Goal: Task Accomplishment & Management: Use online tool/utility

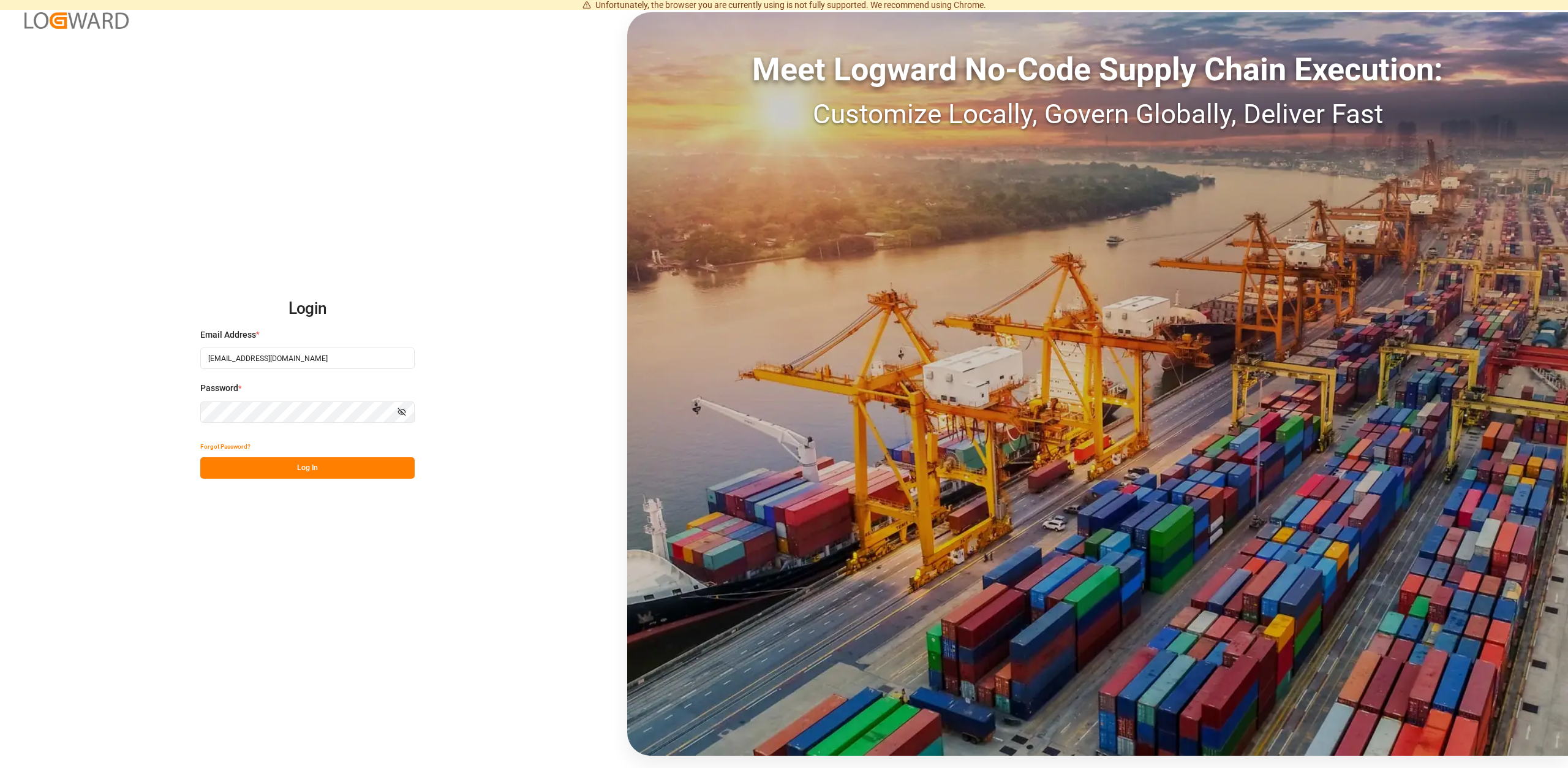
click at [306, 471] on button "Log In" at bounding box center [308, 468] width 215 height 22
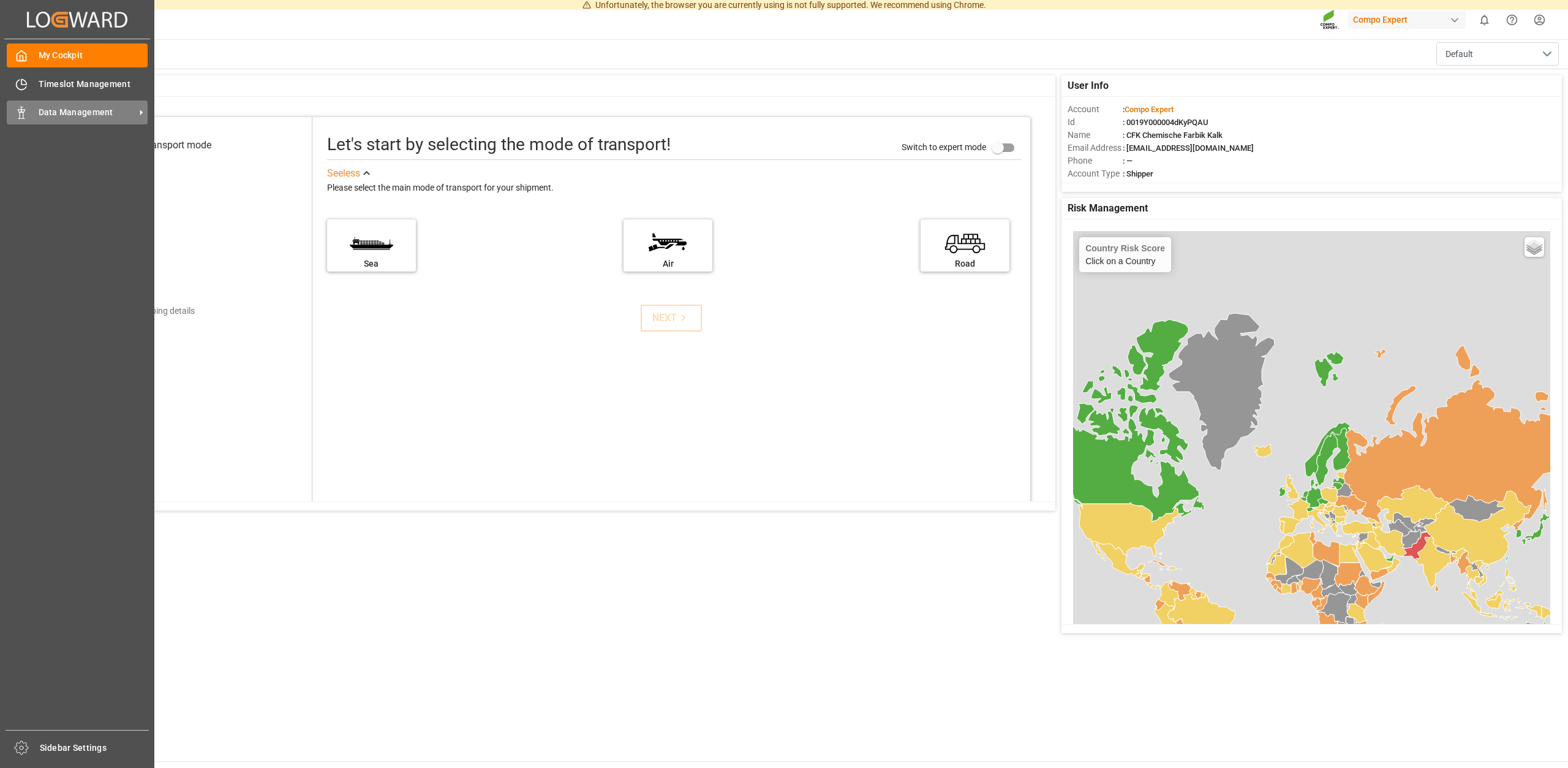
click at [100, 116] on span "Data Management" at bounding box center [87, 113] width 97 height 13
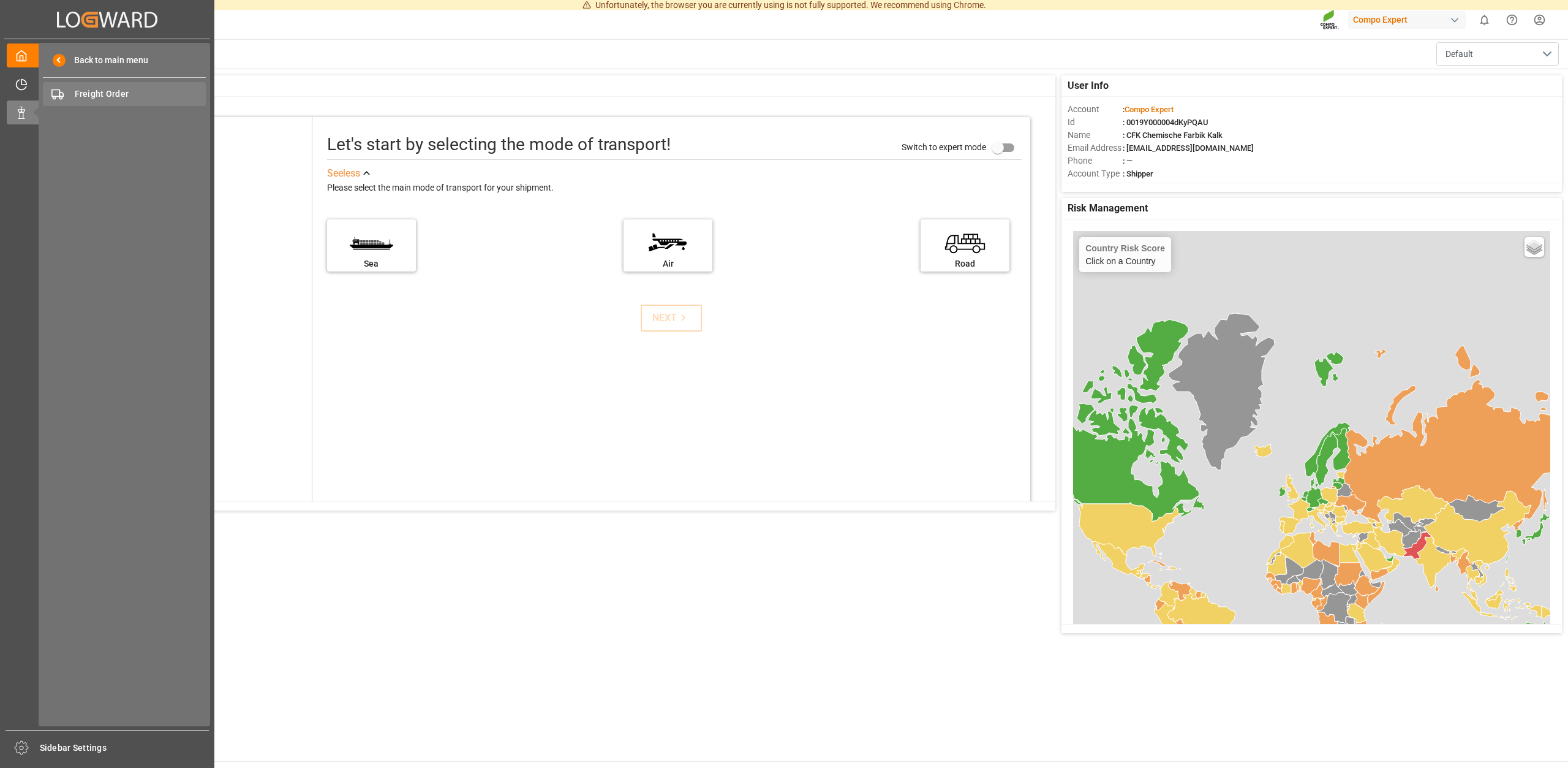
click at [109, 91] on span "Freight Order" at bounding box center [140, 95] width 132 height 13
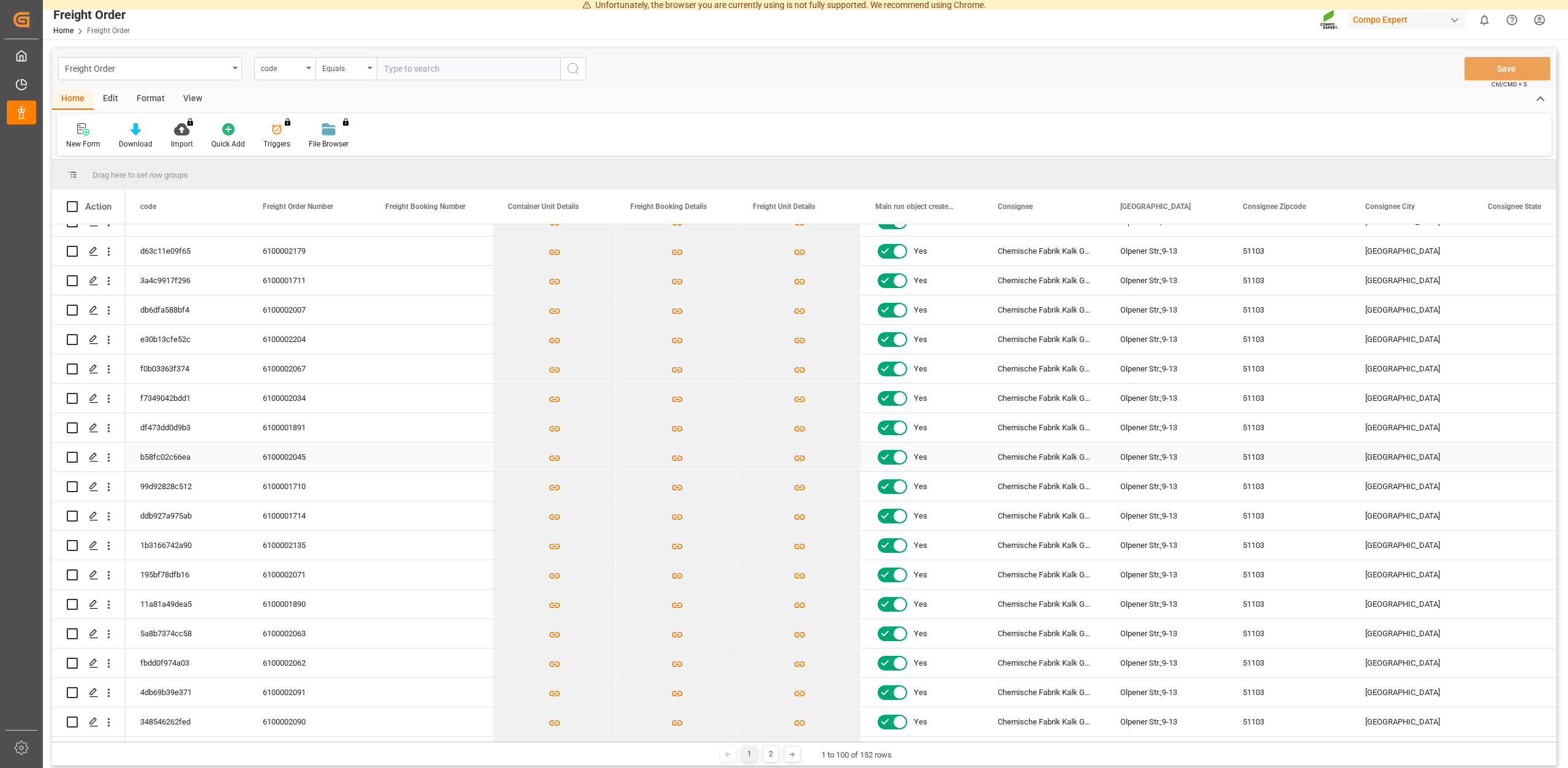
scroll to position [165, 0]
click at [294, 208] on span "Freight Order Number" at bounding box center [298, 207] width 70 height 8
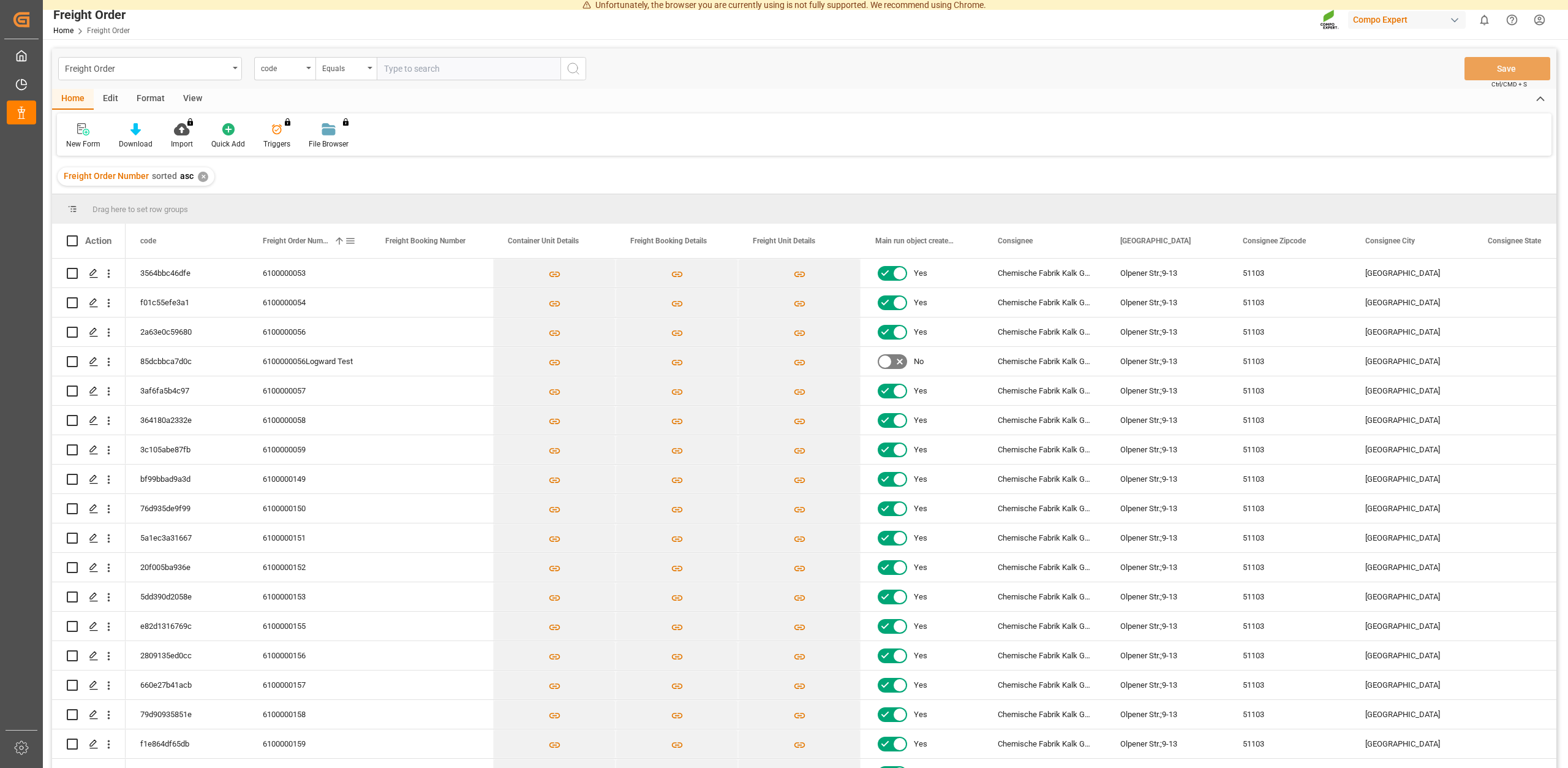
click at [303, 243] on span "Freight Order Number" at bounding box center [296, 241] width 66 height 8
click at [94, 566] on icon "Press SPACE to select this row." at bounding box center [94, 567] width 10 height 10
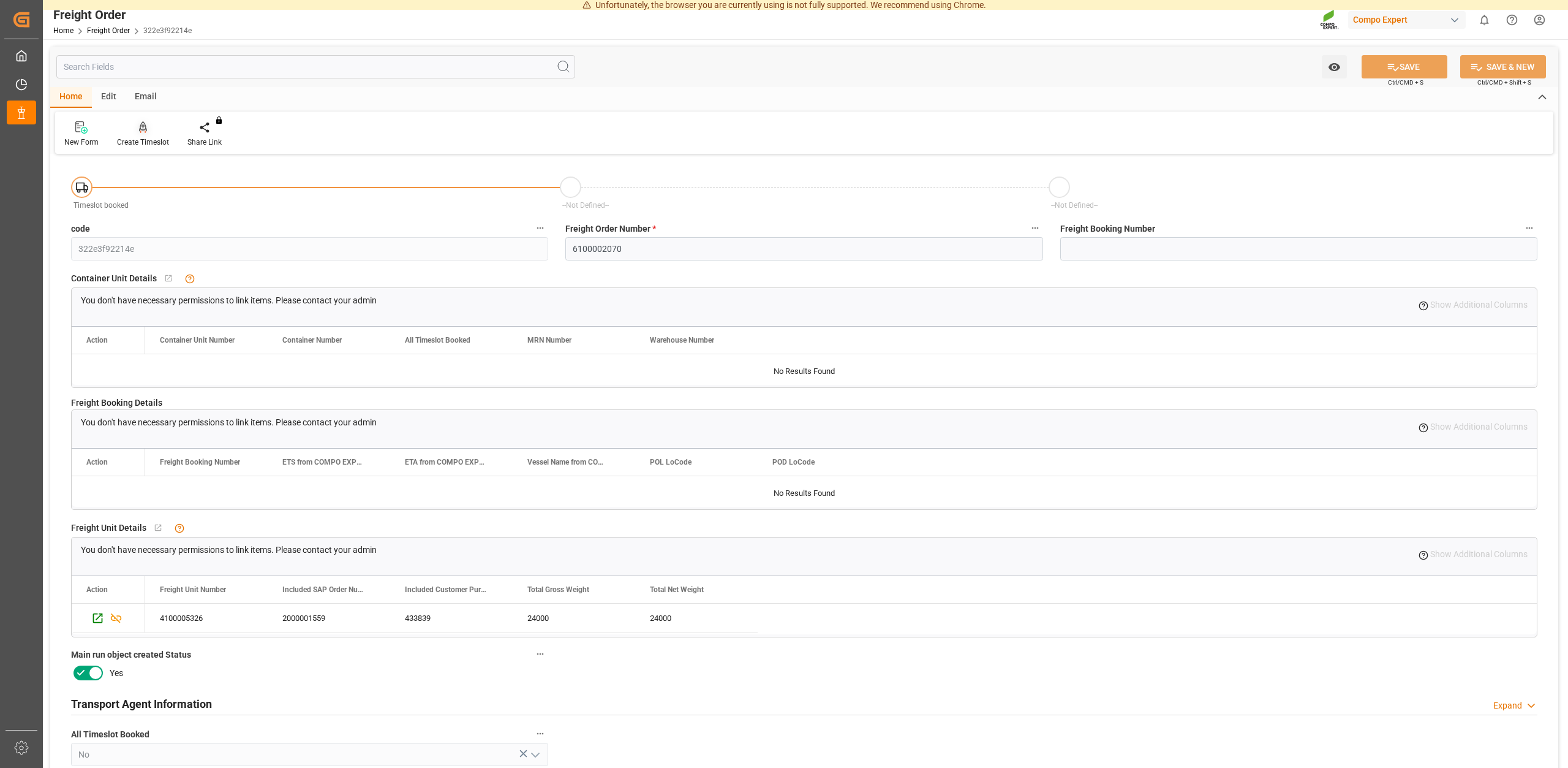
click at [148, 144] on div "Create Timeslot" at bounding box center [143, 142] width 52 height 11
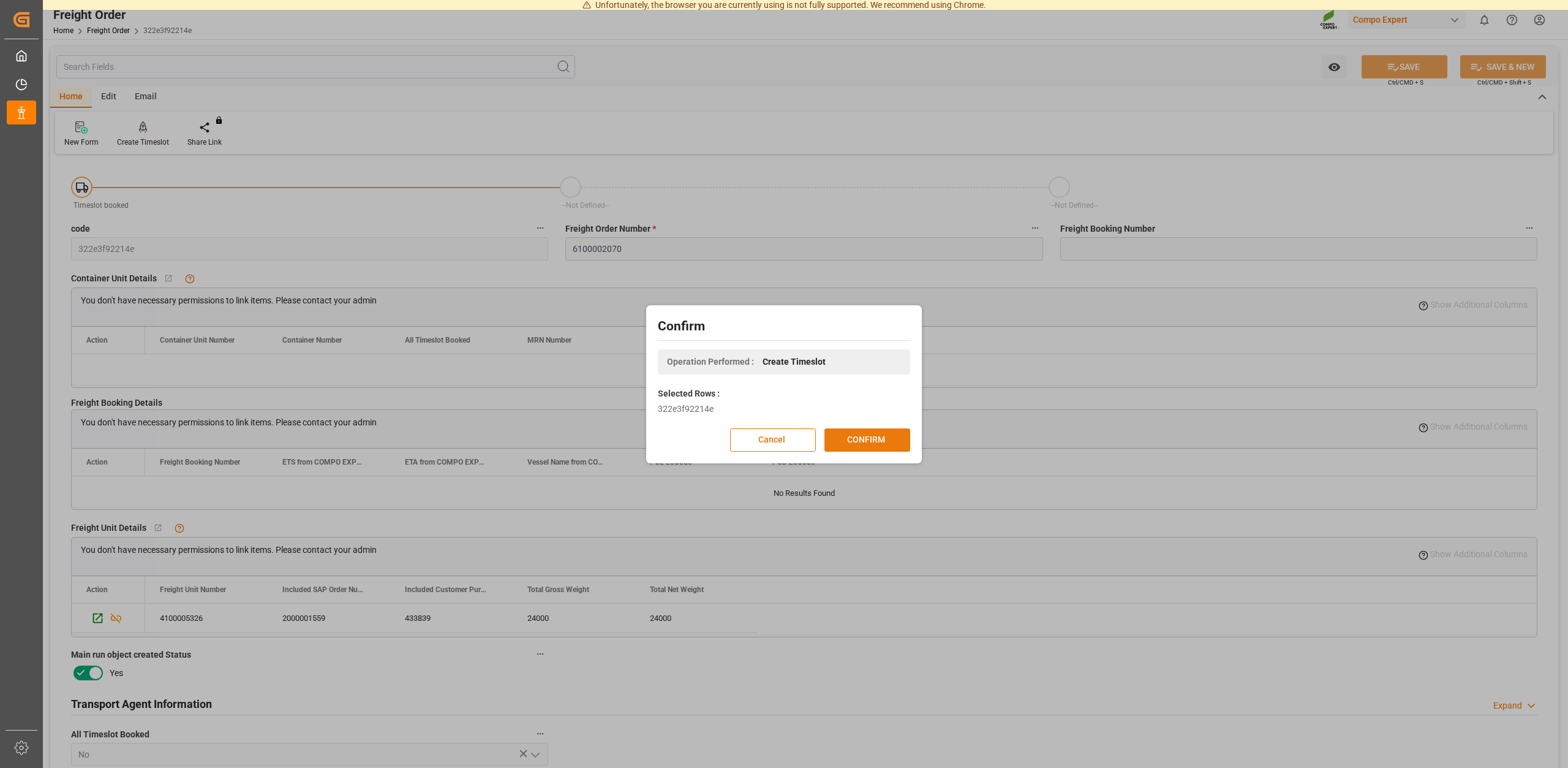
click at [870, 440] on button "CONFIRM" at bounding box center [867, 440] width 85 height 23
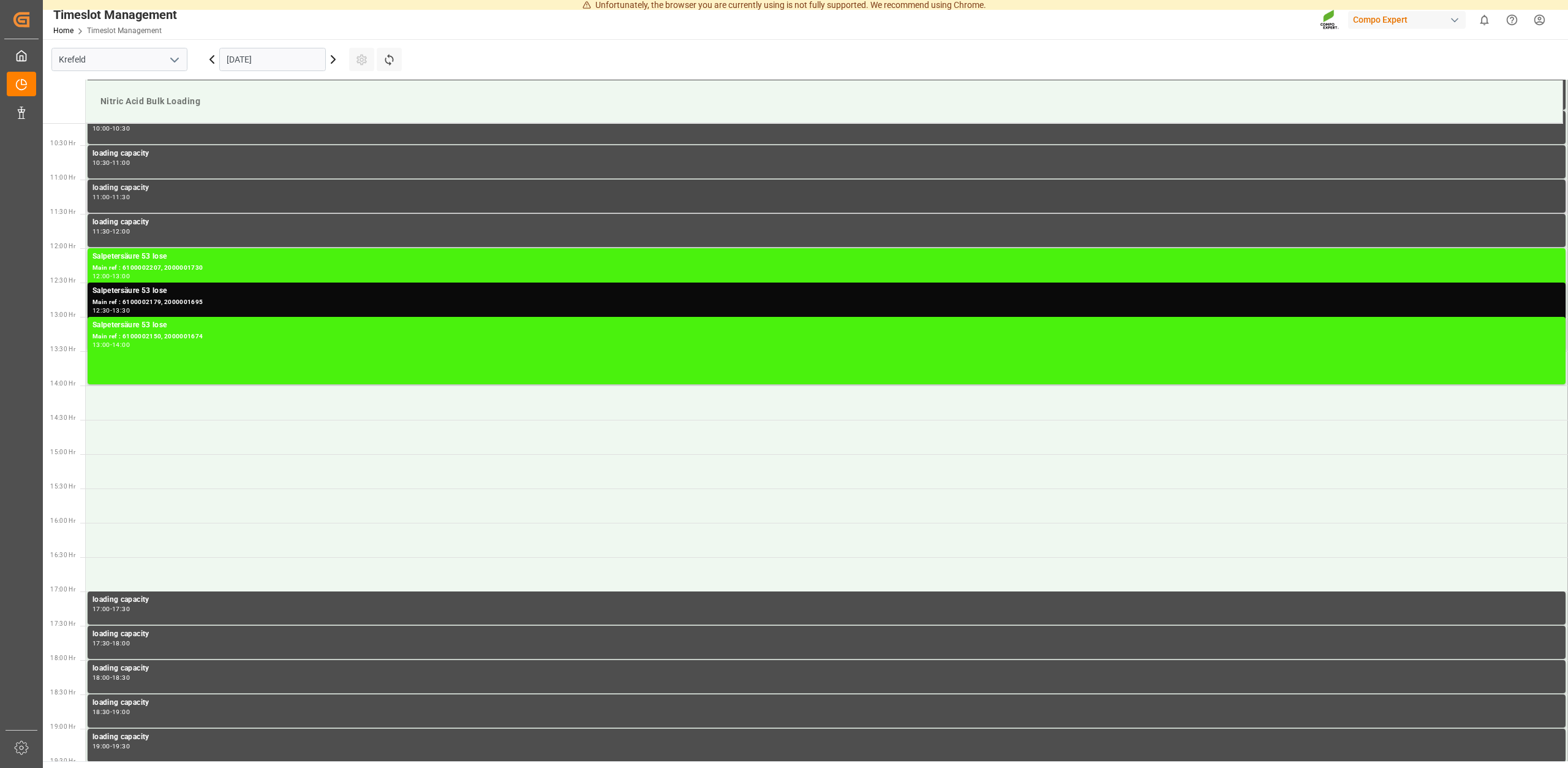
scroll to position [698, 0]
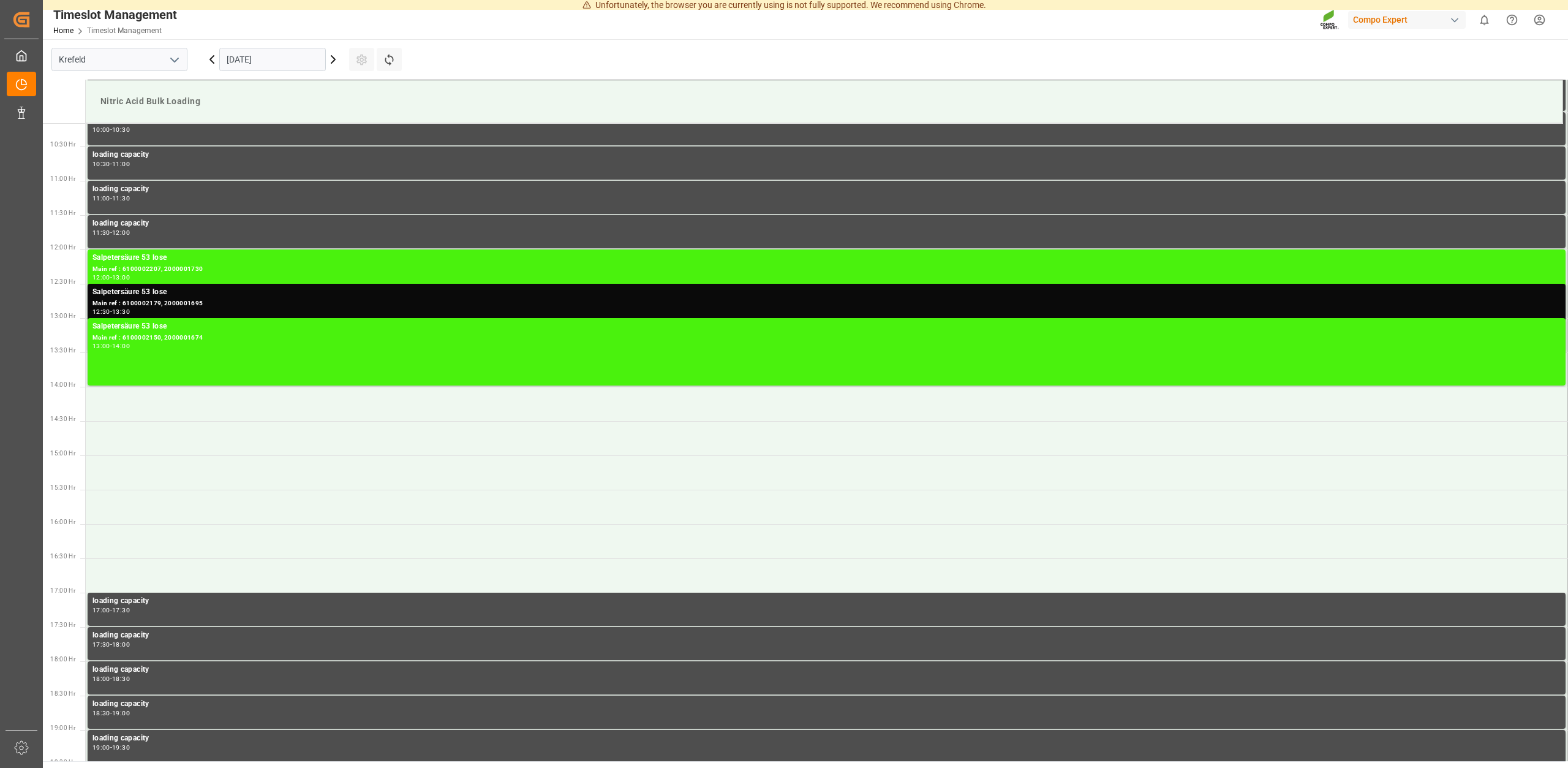
click at [337, 57] on icon at bounding box center [333, 60] width 15 height 15
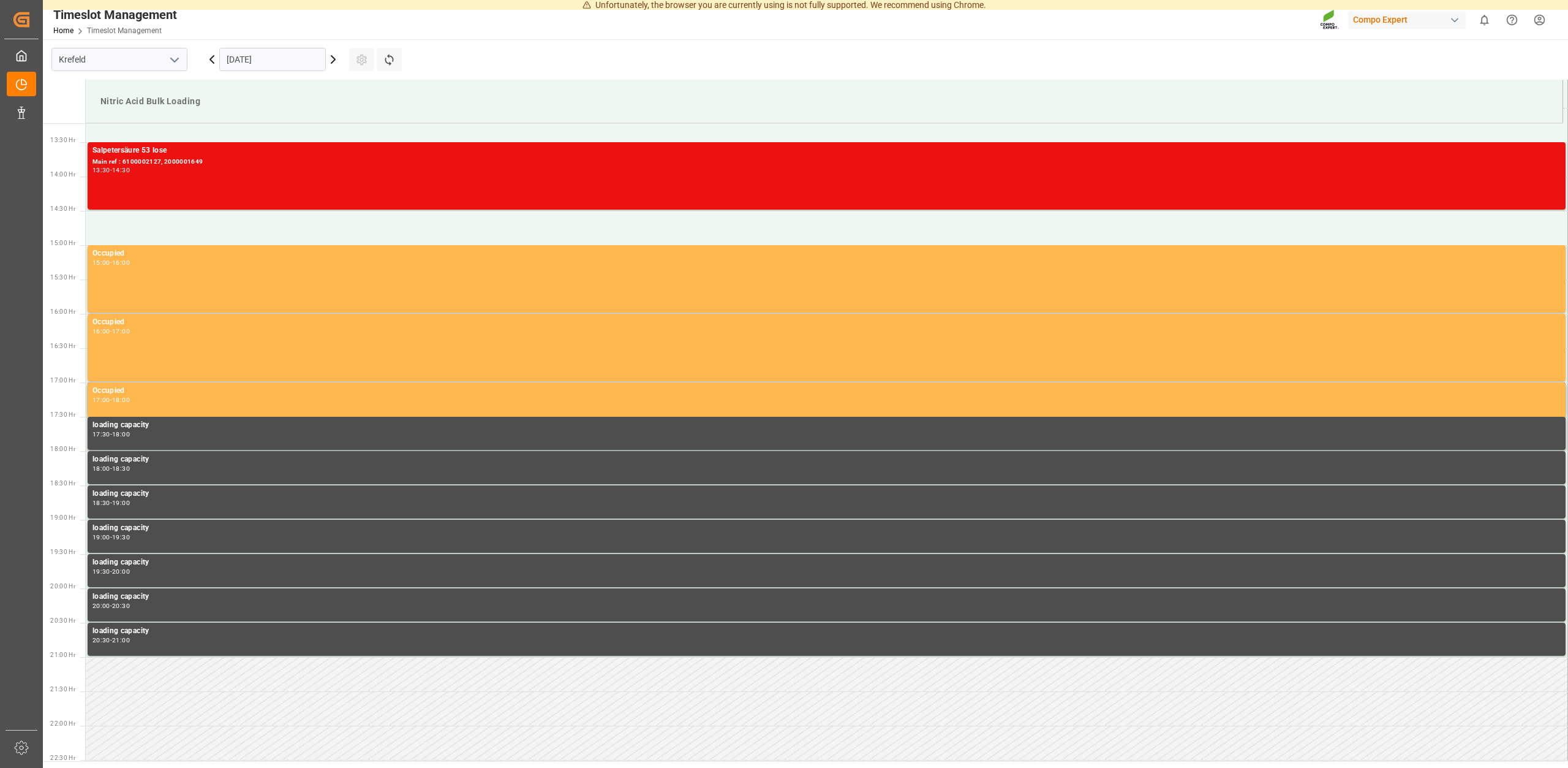
scroll to position [0, 0]
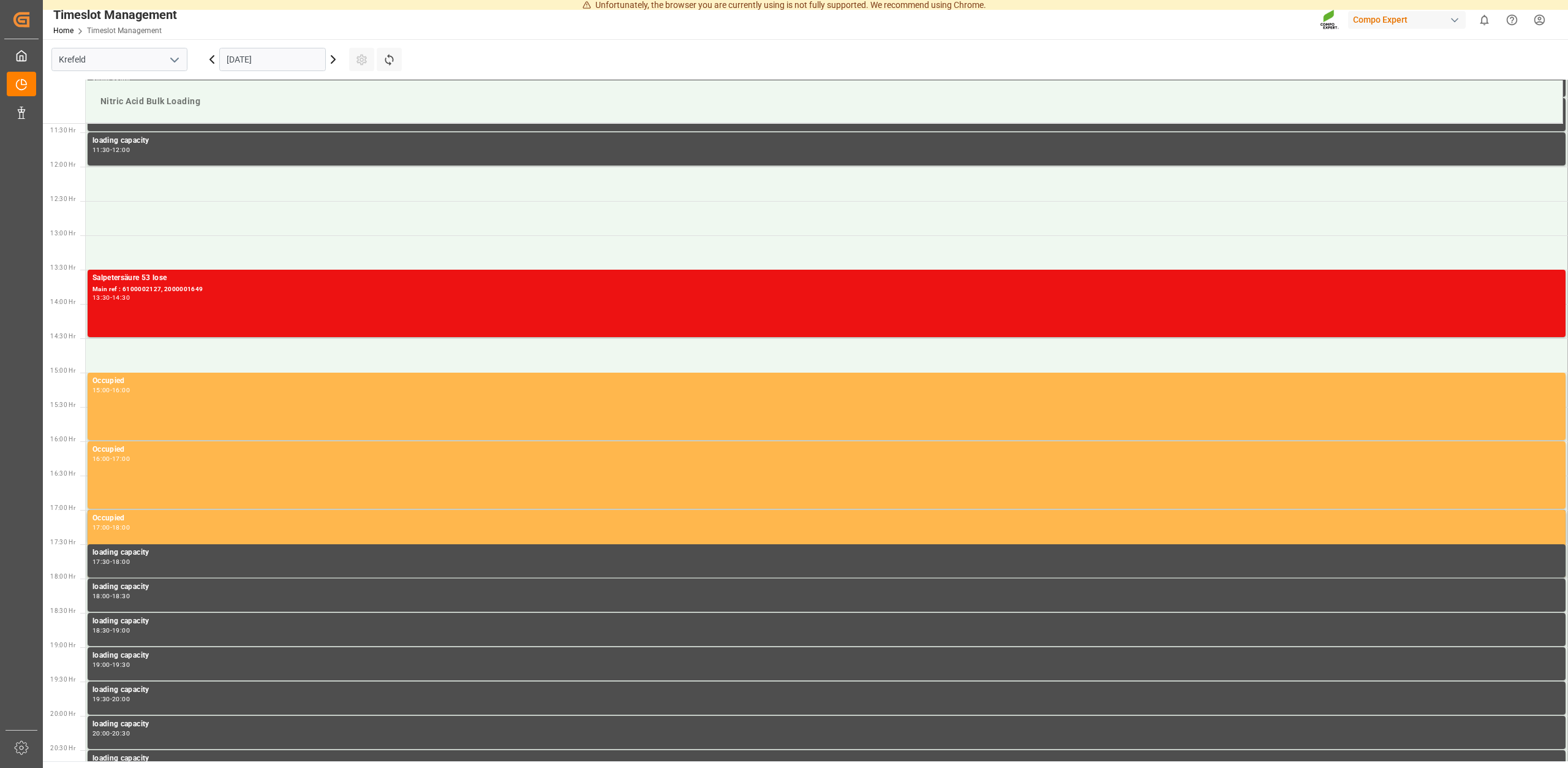
click at [334, 62] on icon at bounding box center [333, 60] width 15 height 15
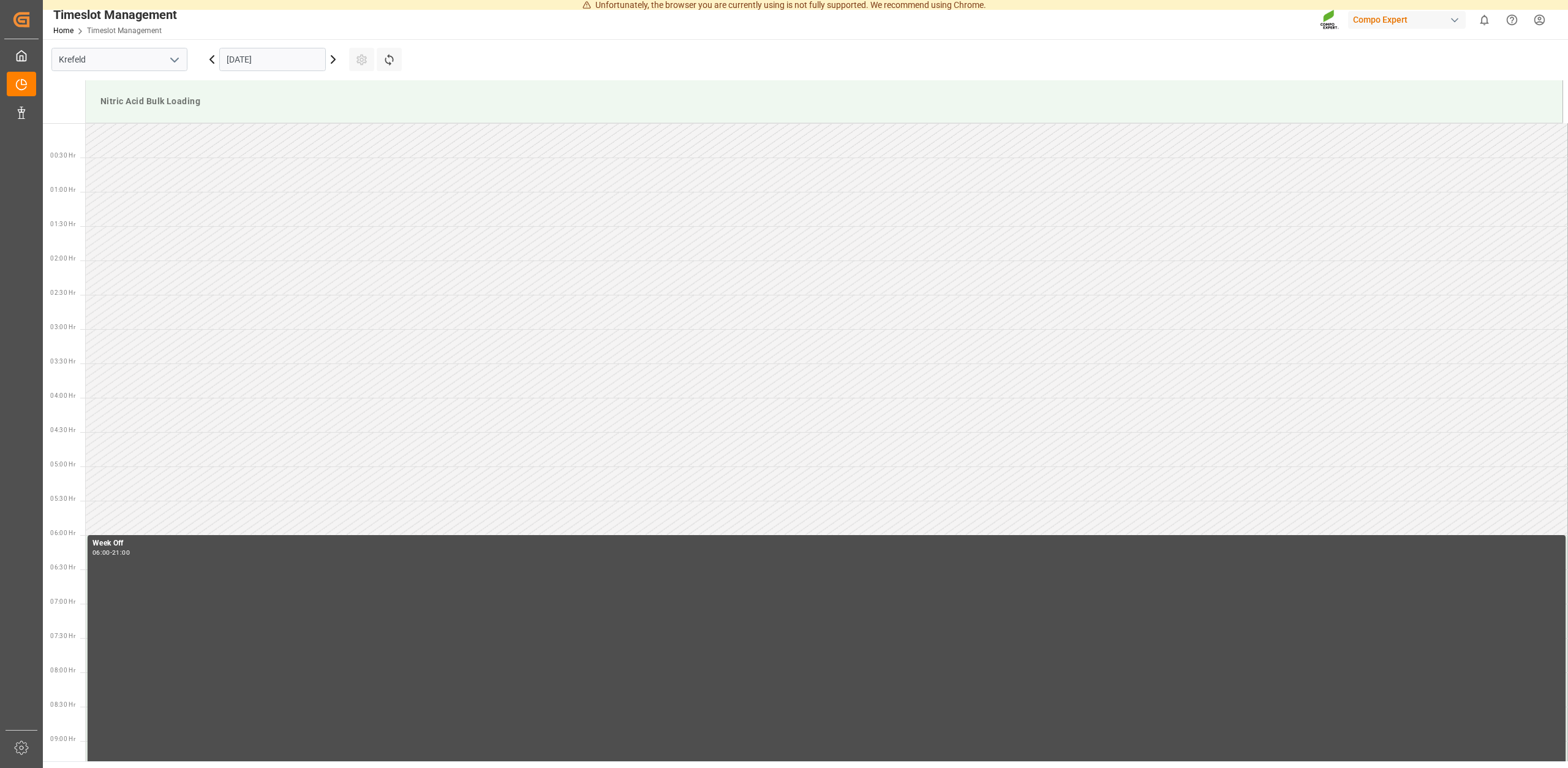
scroll to position [910, 0]
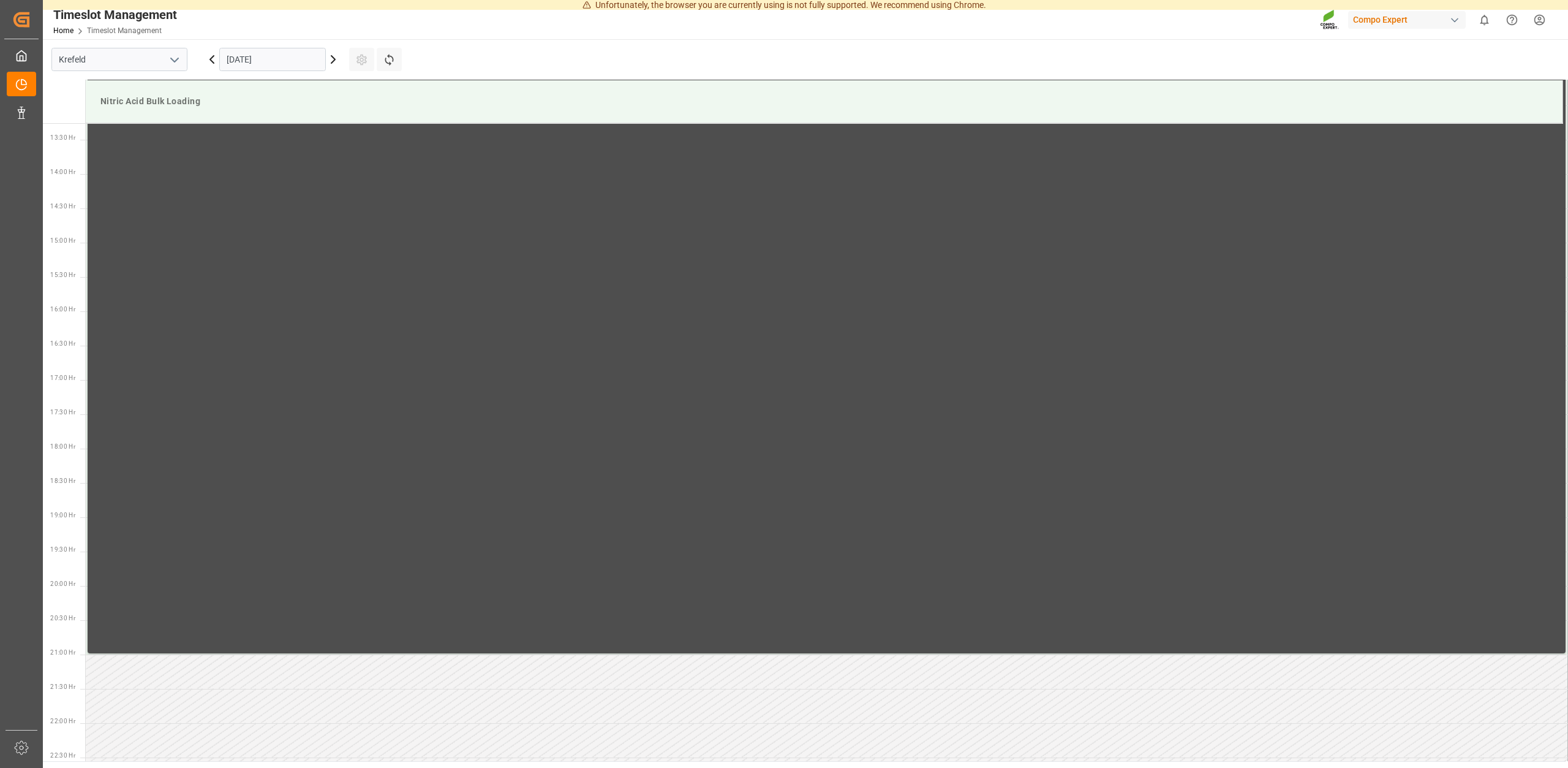
click at [334, 61] on icon at bounding box center [333, 60] width 15 height 15
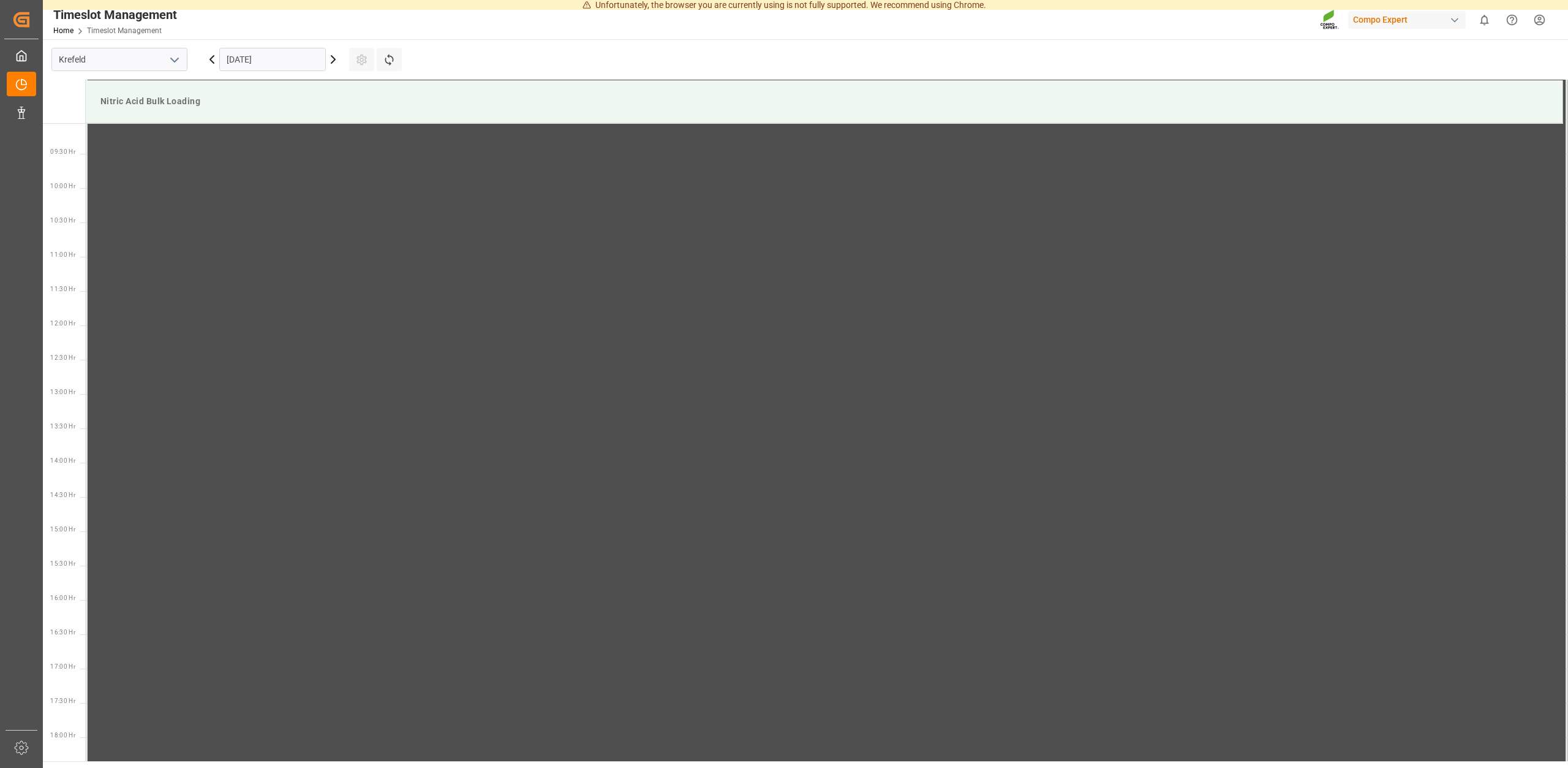
scroll to position [911, 0]
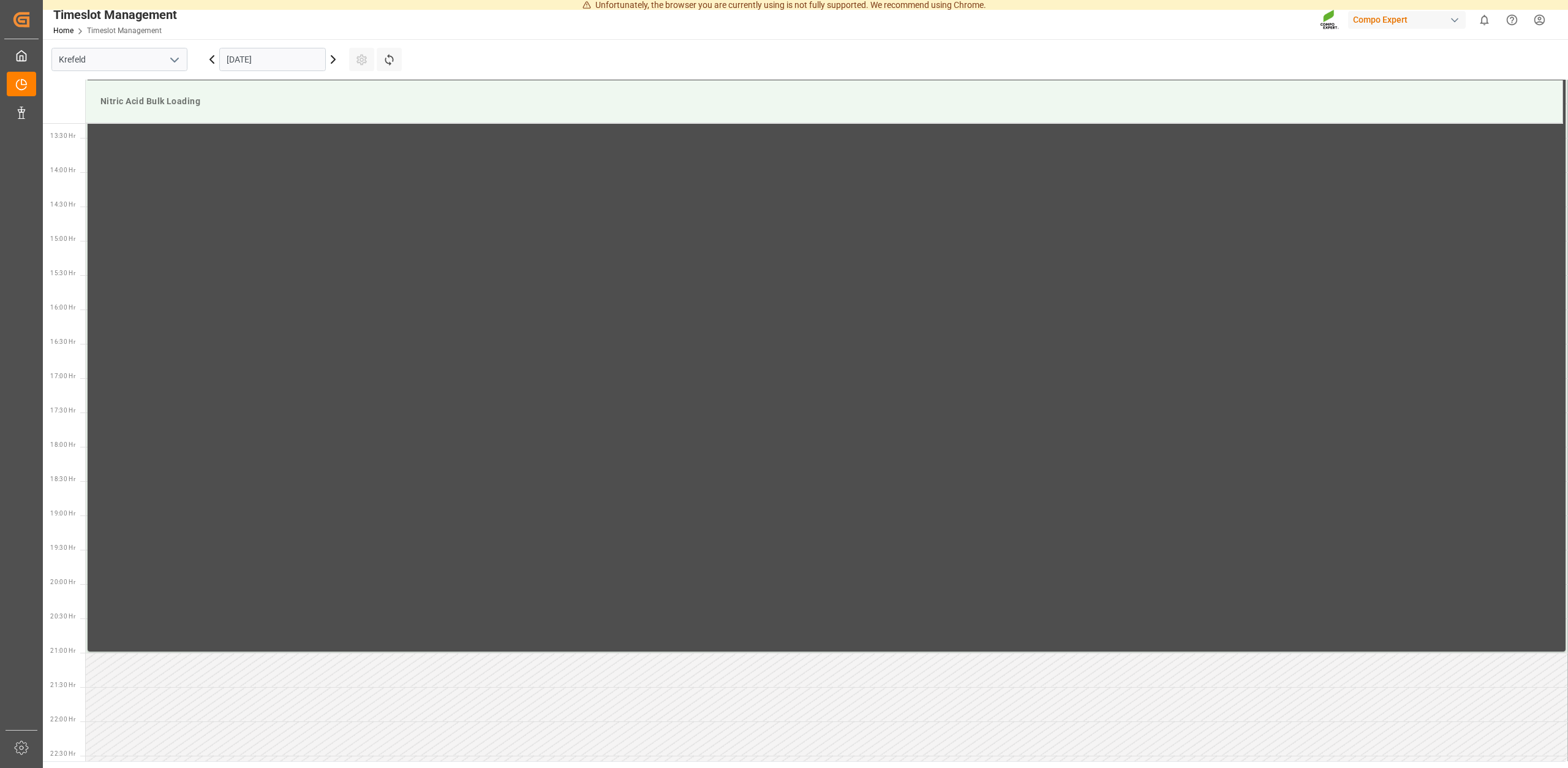
click at [334, 61] on icon at bounding box center [333, 60] width 15 height 15
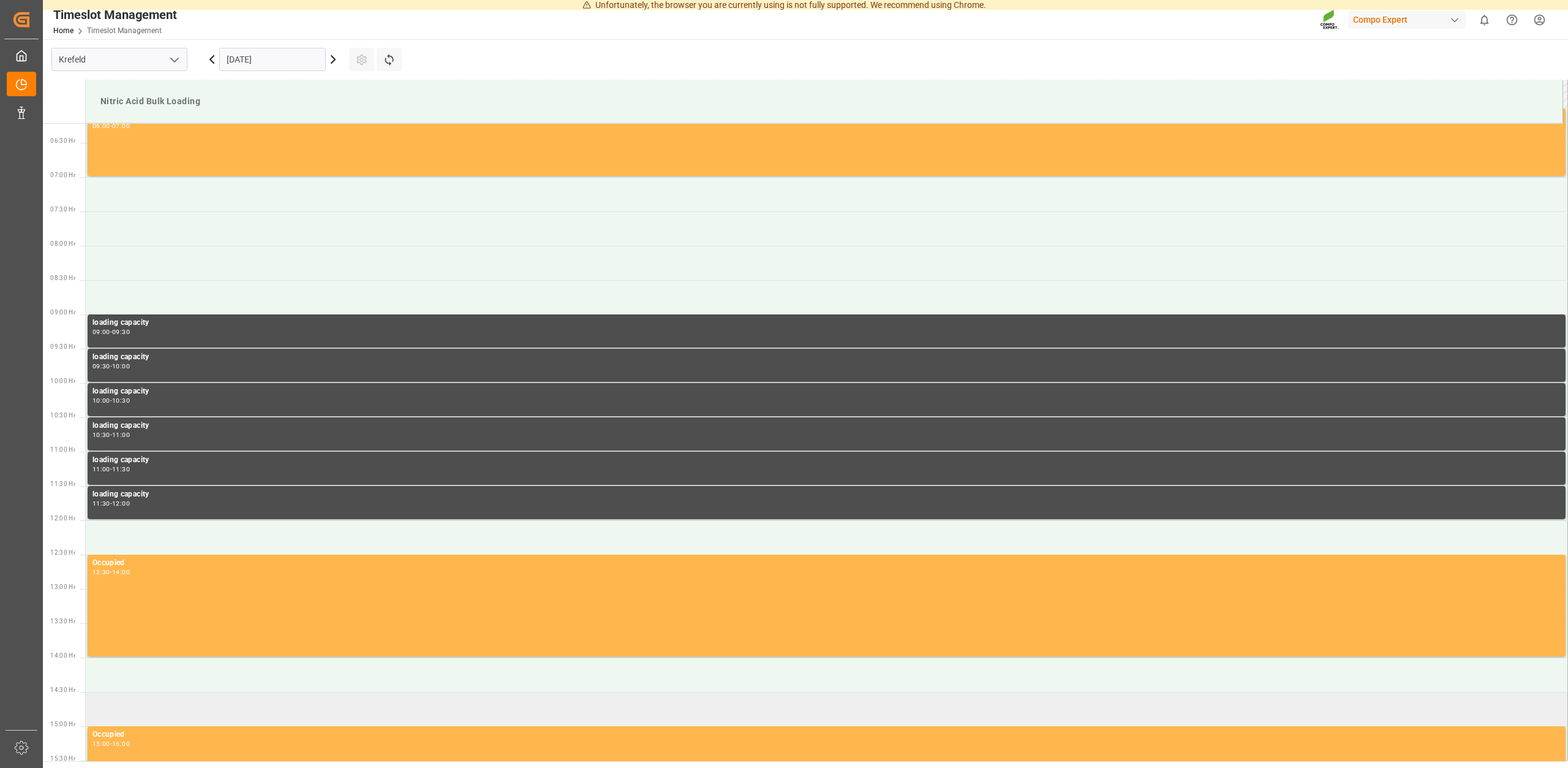
scroll to position [510, 0]
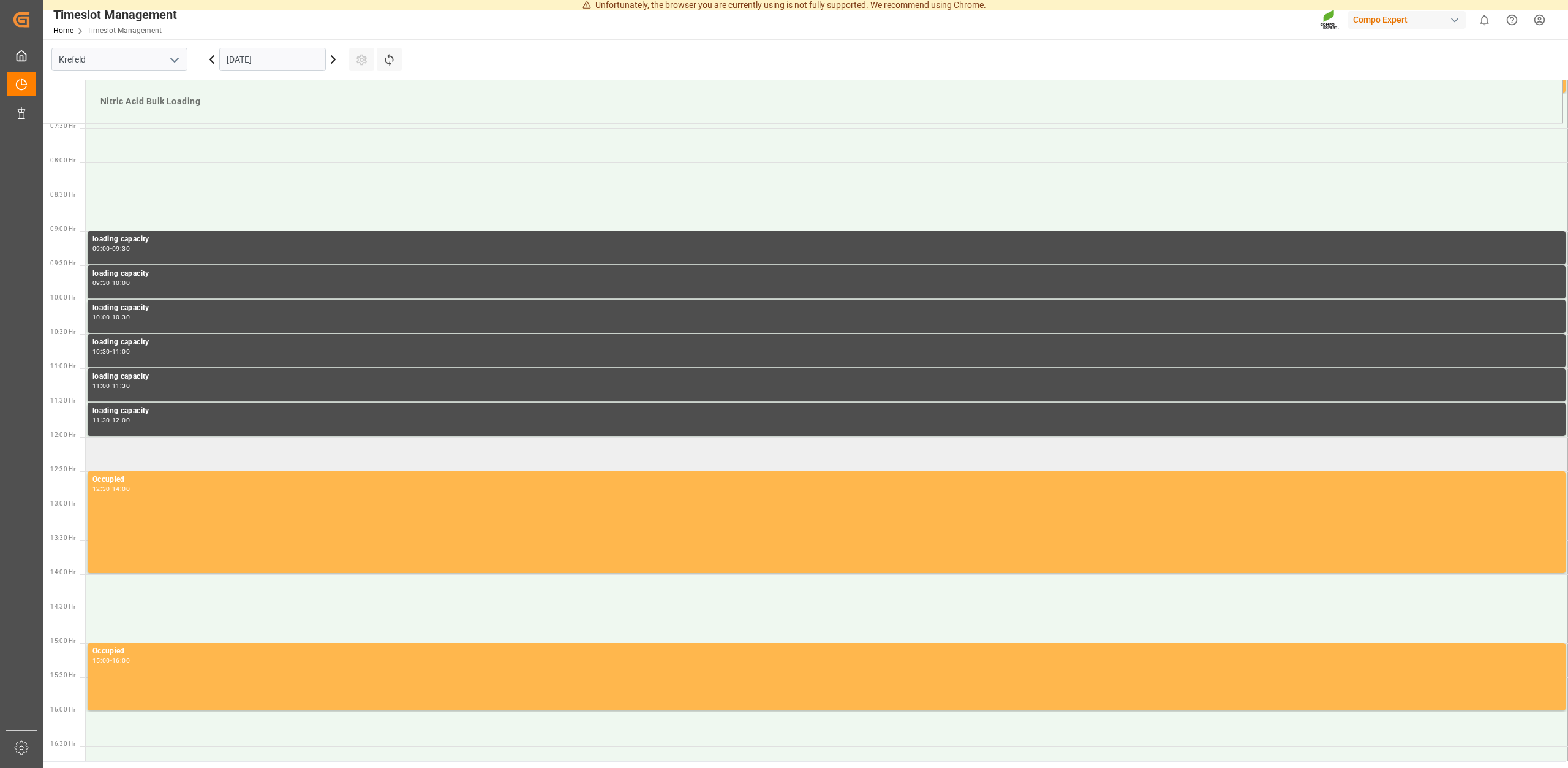
click at [126, 449] on td at bounding box center [827, 454] width 1483 height 34
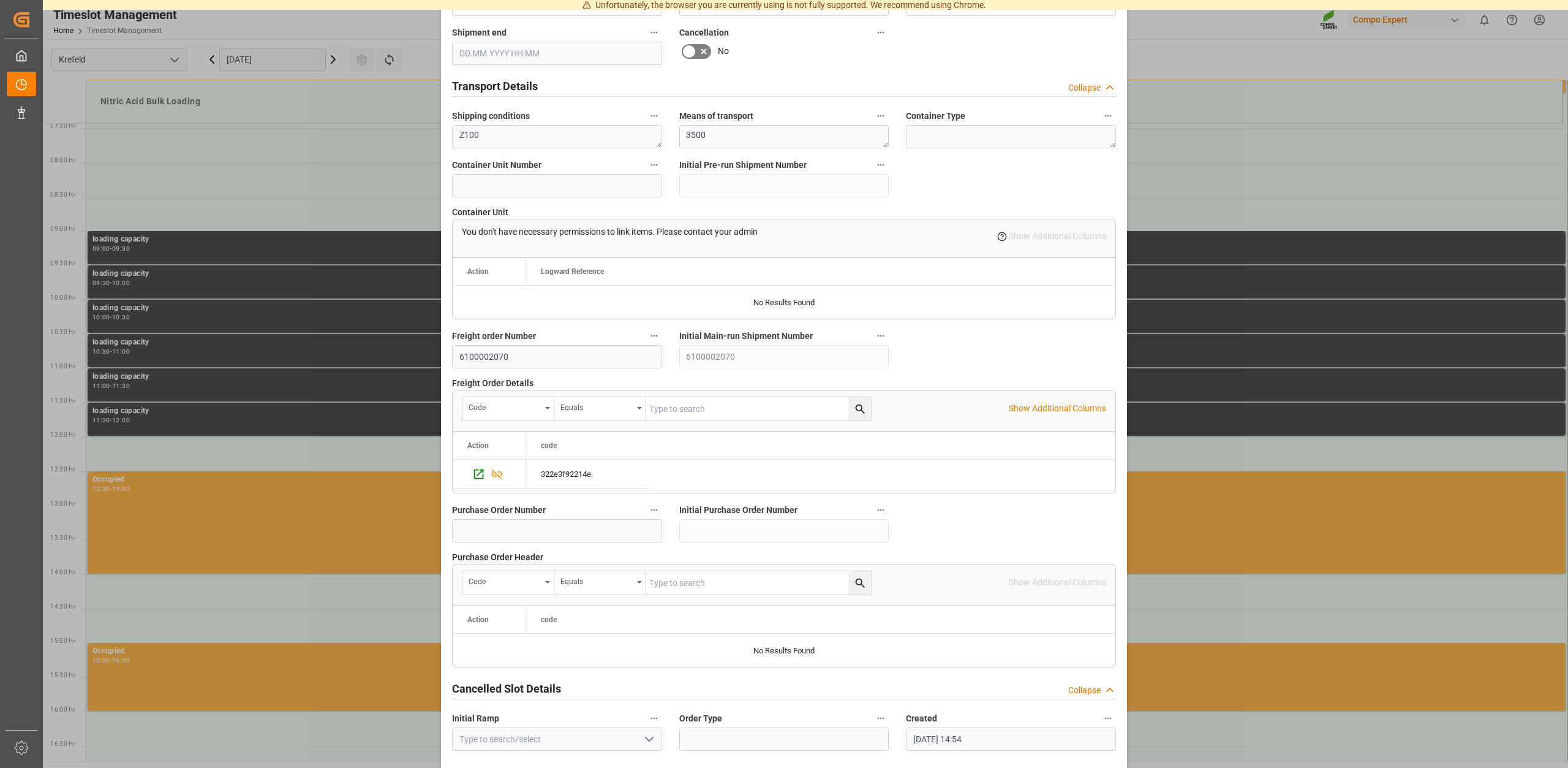
scroll to position [930, 0]
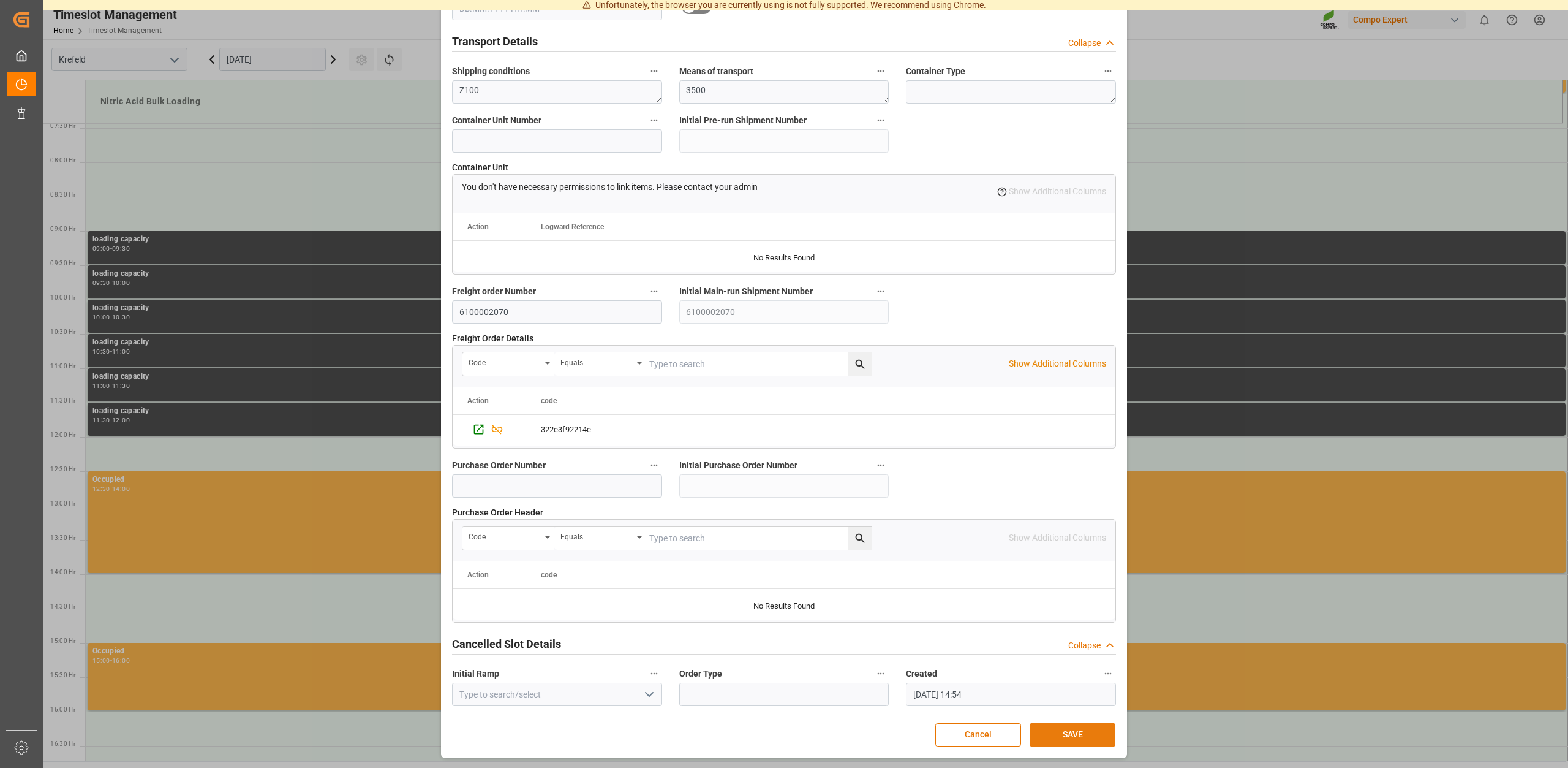
click at [1066, 731] on button "SAVE" at bounding box center [1072, 735] width 85 height 23
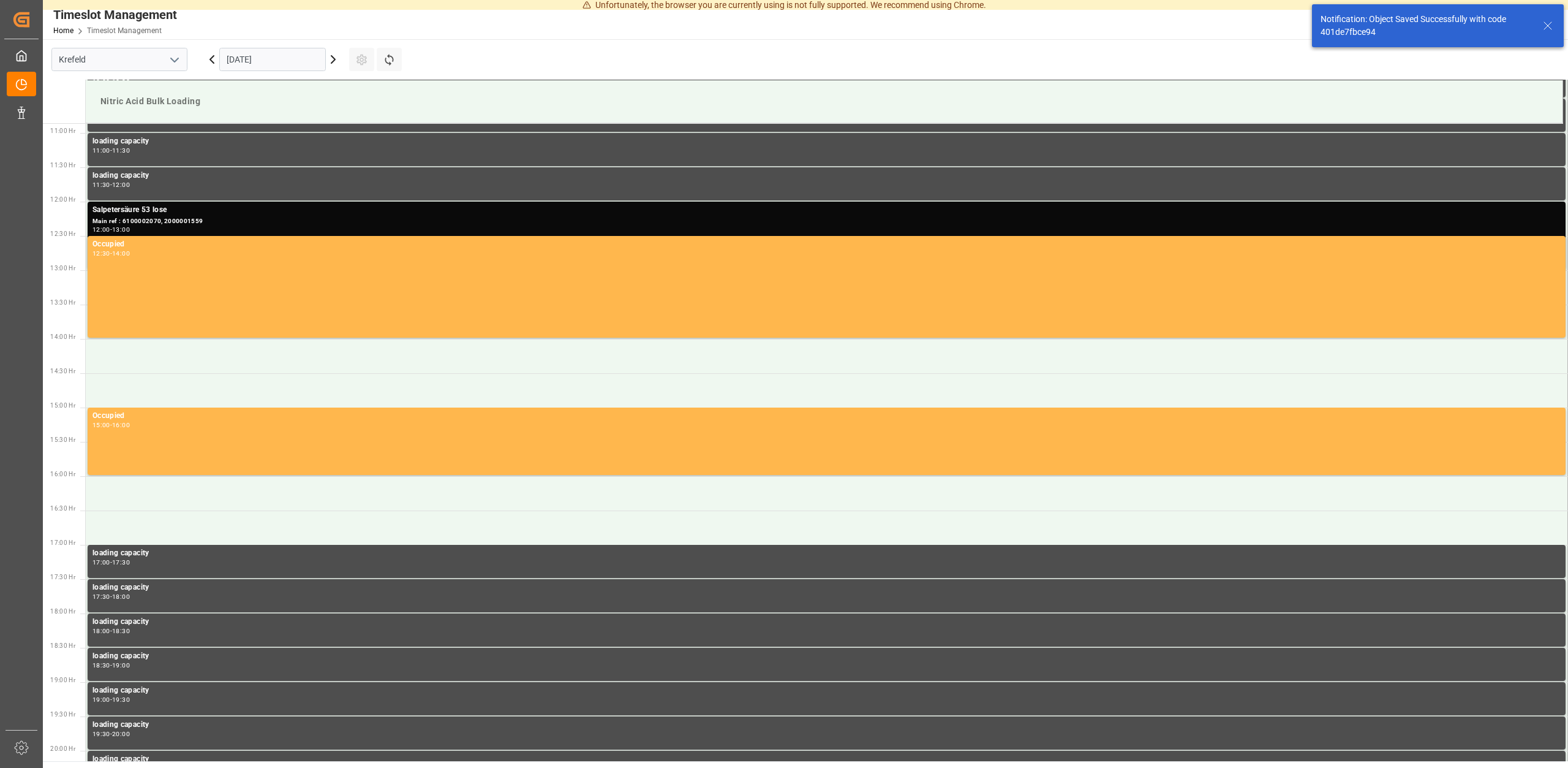
scroll to position [746, 0]
